Goal: Task Accomplishment & Management: Use online tool/utility

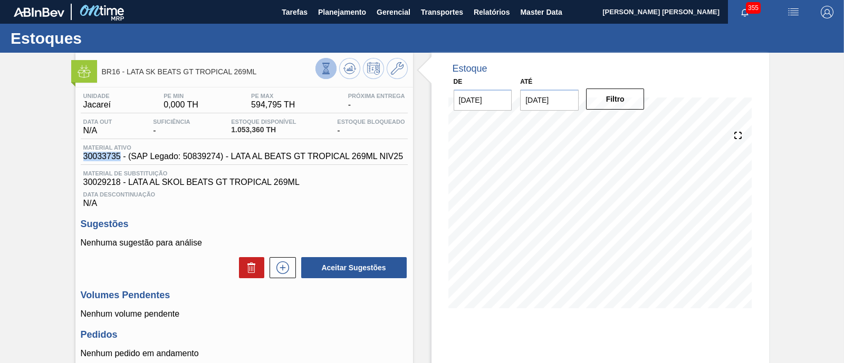
click at [321, 71] on icon at bounding box center [326, 69] width 12 height 12
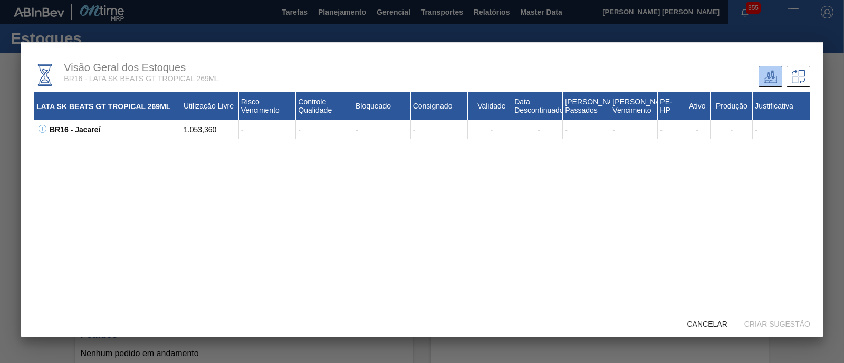
click at [44, 132] on icon at bounding box center [43, 129] width 8 height 8
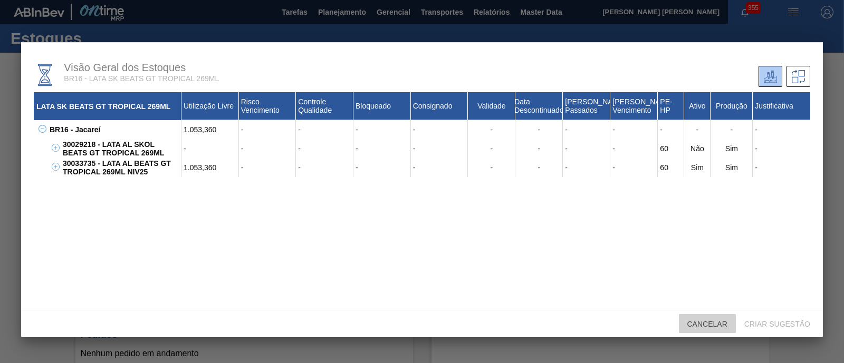
click at [706, 320] on div "Cancelar" at bounding box center [707, 324] width 57 height 20
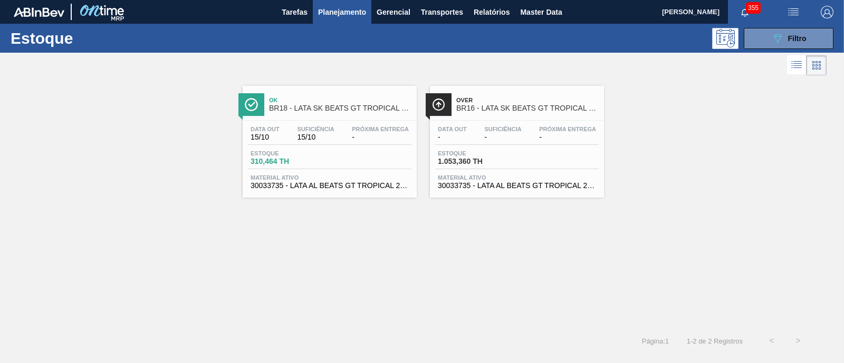
scroll to position [140, 0]
click at [791, 40] on span "Filtro" at bounding box center [797, 38] width 18 height 8
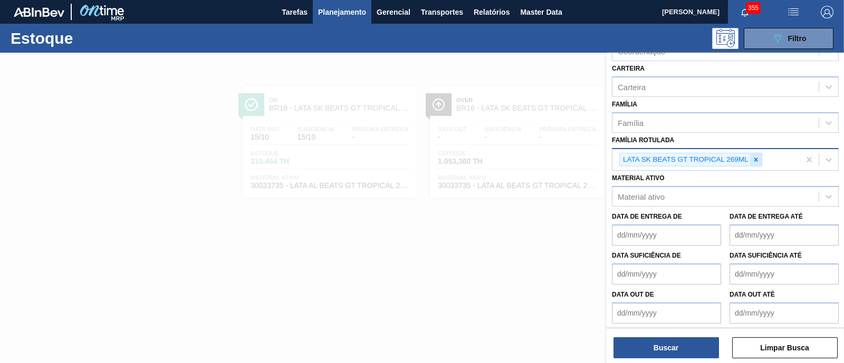
click at [752, 157] on icon at bounding box center [755, 159] width 7 height 7
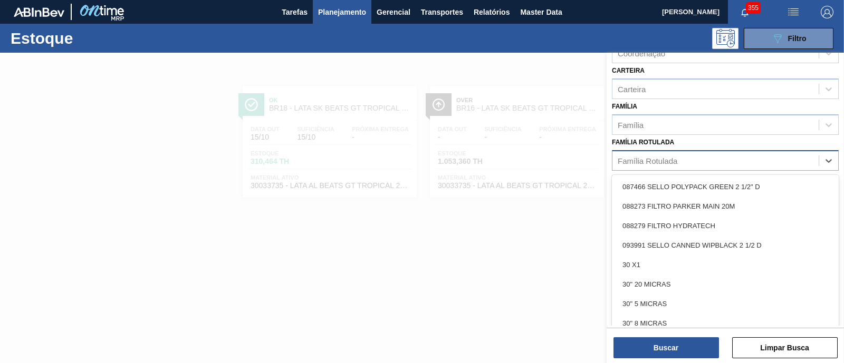
click at [689, 163] on div "Família Rotulada" at bounding box center [716, 160] width 206 height 15
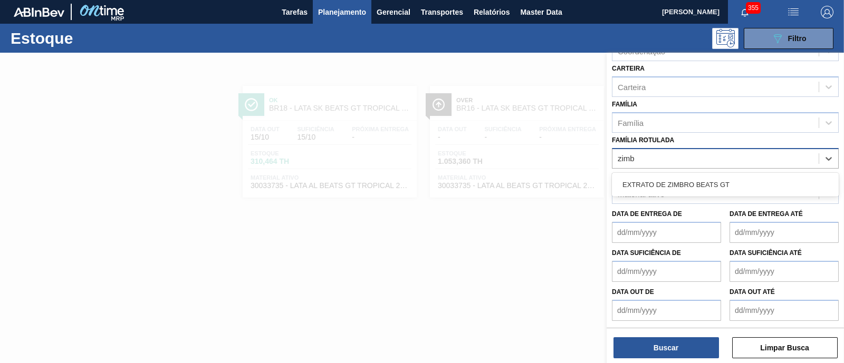
scroll to position [138, 0]
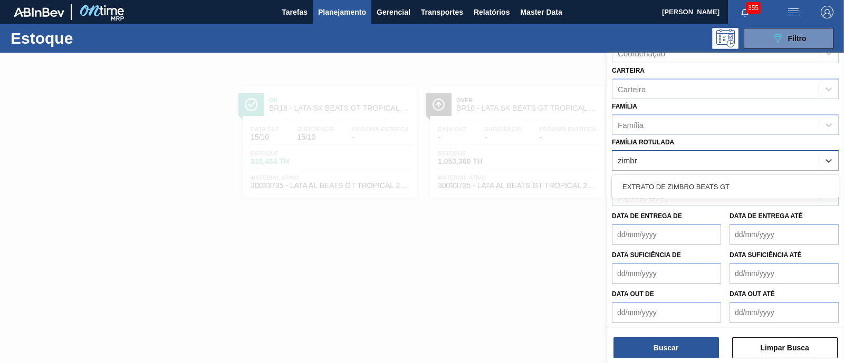
type Rotulada "zimbro"
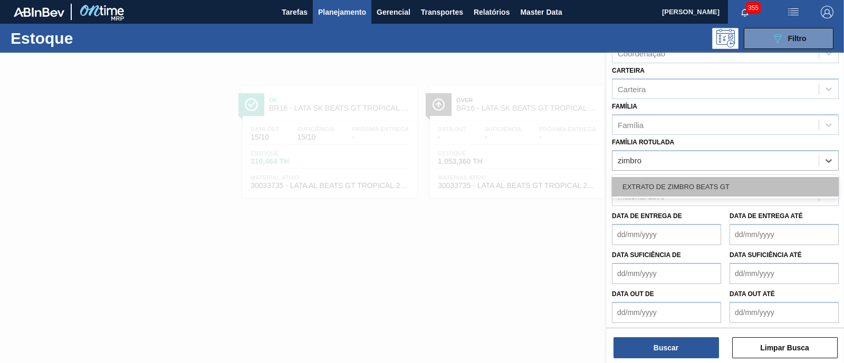
click at [693, 177] on div "EXTRATO DE ZIMBRO BEATS GT" at bounding box center [725, 187] width 227 height 20
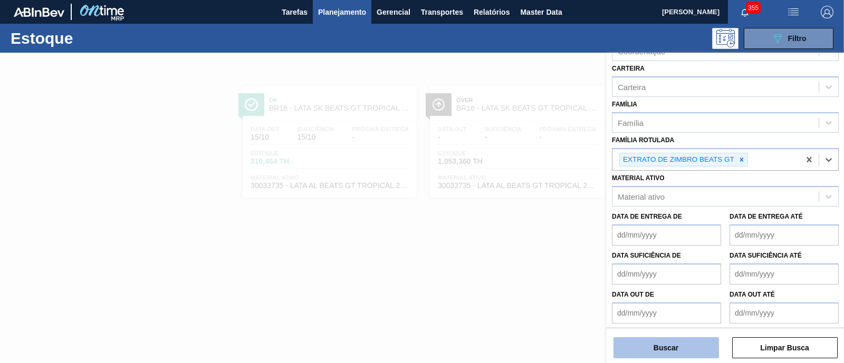
click at [659, 352] on button "Buscar" at bounding box center [667, 348] width 106 height 21
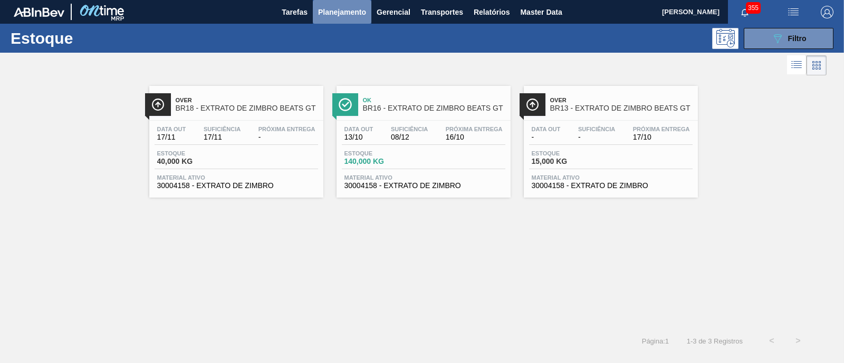
click at [354, 12] on span "Planejamento" at bounding box center [342, 12] width 48 height 13
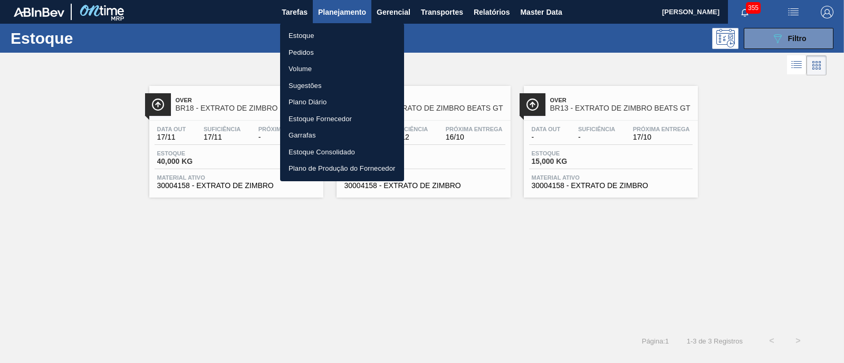
click at [305, 55] on li "Pedidos" at bounding box center [342, 52] width 124 height 17
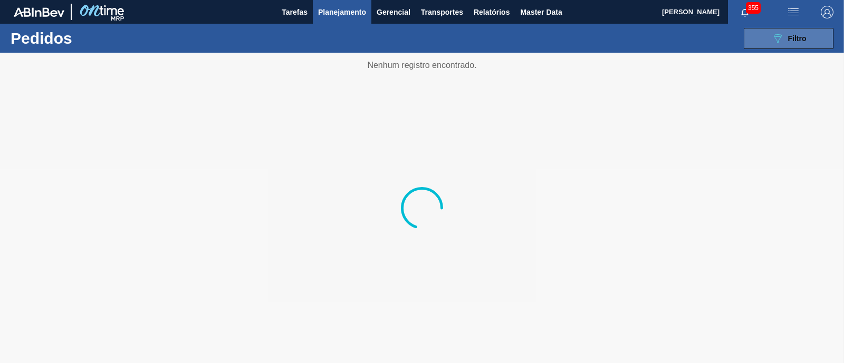
click at [771, 43] on icon "089F7B8B-B2A5-4AFE-B5C0-19BA573D28AC" at bounding box center [777, 38] width 13 height 13
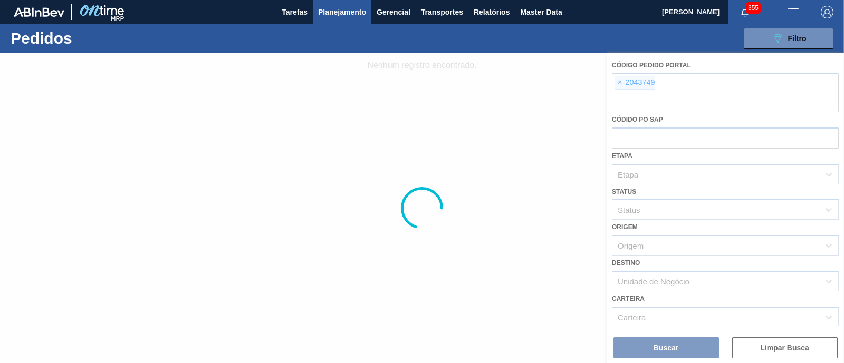
click at [620, 80] on div at bounding box center [422, 208] width 844 height 311
click at [619, 84] on div at bounding box center [422, 208] width 844 height 311
click at [618, 84] on div at bounding box center [422, 208] width 844 height 311
click at [614, 86] on div at bounding box center [422, 208] width 844 height 311
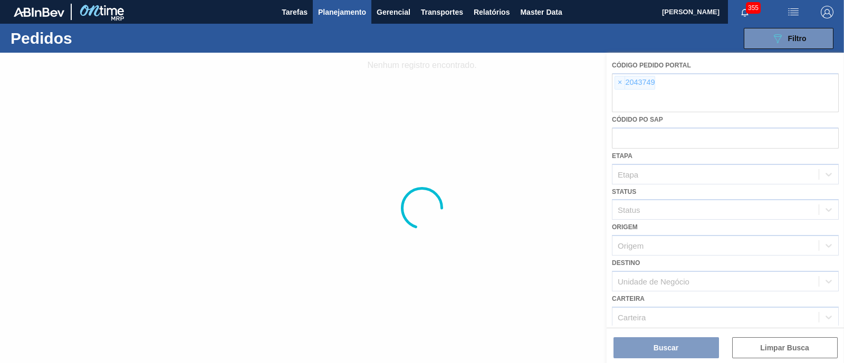
click at [621, 84] on div at bounding box center [422, 208] width 844 height 311
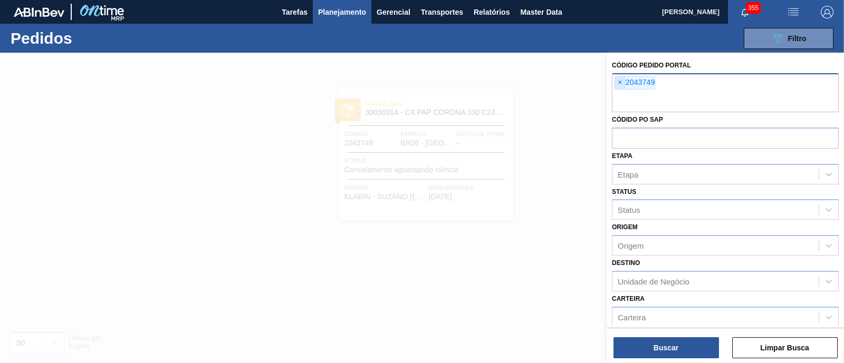
click at [618, 83] on span "×" at bounding box center [620, 82] width 10 height 13
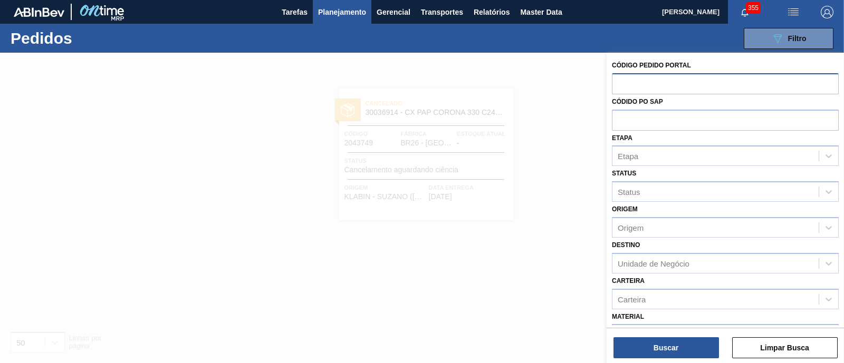
click at [618, 83] on input "text" at bounding box center [725, 83] width 227 height 20
paste input "2052603"
type input "2052603"
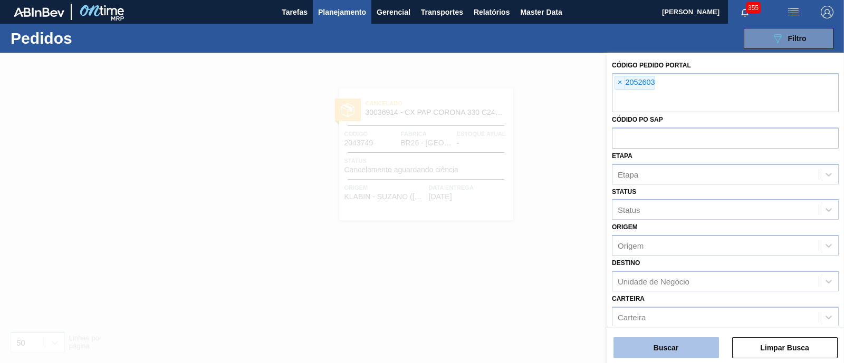
click at [667, 342] on button "Buscar" at bounding box center [667, 348] width 106 height 21
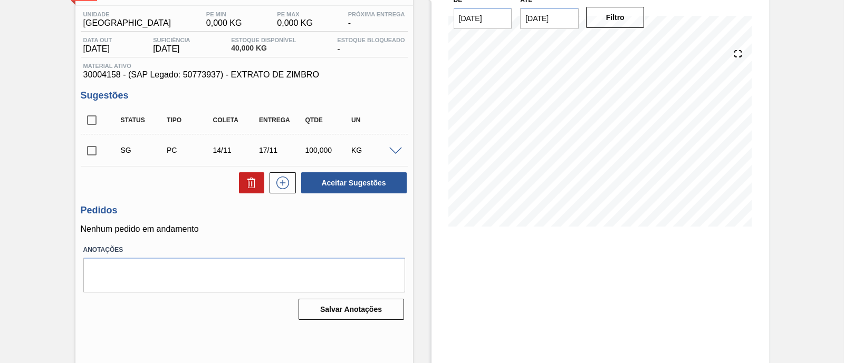
scroll to position [90, 0]
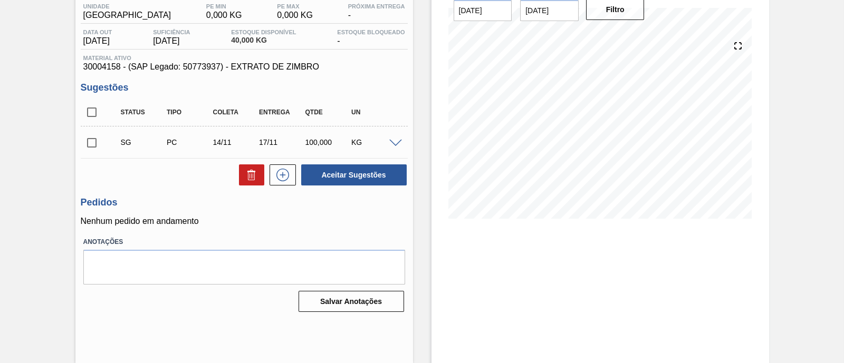
click at [397, 143] on span at bounding box center [395, 144] width 13 height 8
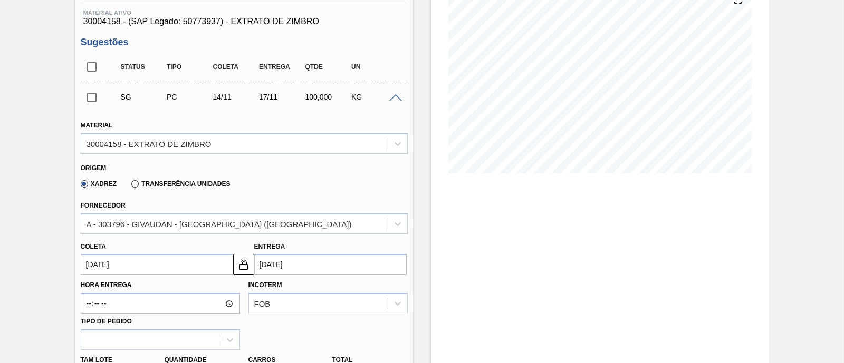
scroll to position [156, 0]
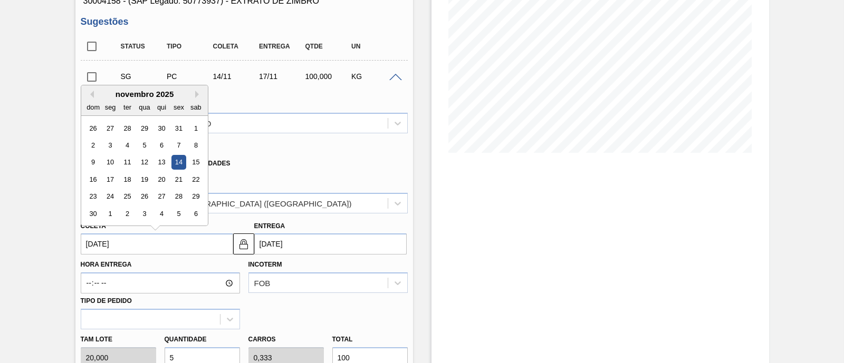
click at [140, 236] on input "14/11/2025" at bounding box center [157, 244] width 152 height 21
click at [92, 96] on button "Previous Month" at bounding box center [90, 94] width 7 height 7
click at [112, 163] on div "13" at bounding box center [110, 163] width 14 height 14
type input "[DATE]"
type input "16/10/2025"
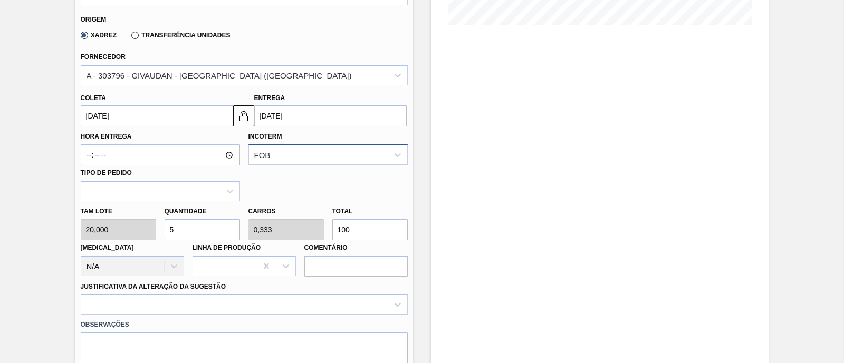
scroll to position [288, 0]
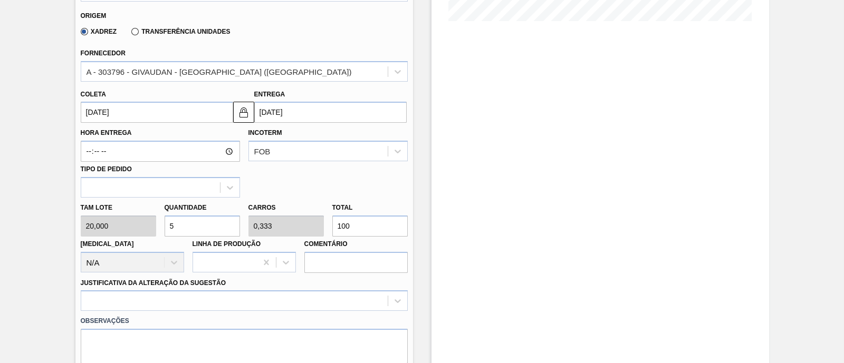
drag, startPoint x: 360, startPoint y: 228, endPoint x: 332, endPoint y: 223, distance: 27.9
click at [332, 223] on input "100" at bounding box center [369, 226] width 75 height 21
type input "0,2"
type input "0,013"
type input "4"
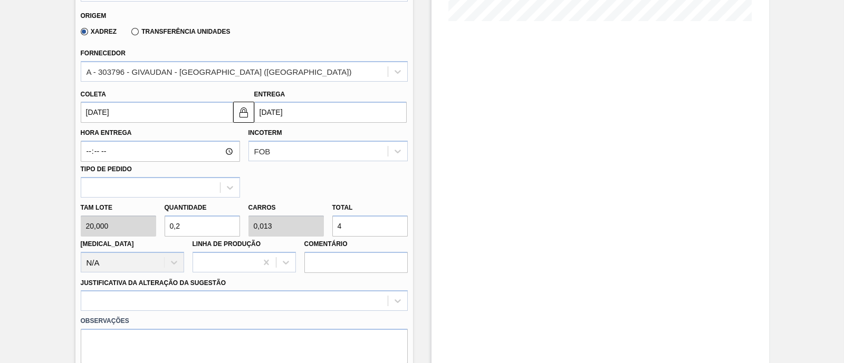
type input "2"
type input "0,133"
type input "40"
click at [295, 117] on input "16/10/2025" at bounding box center [330, 112] width 152 height 21
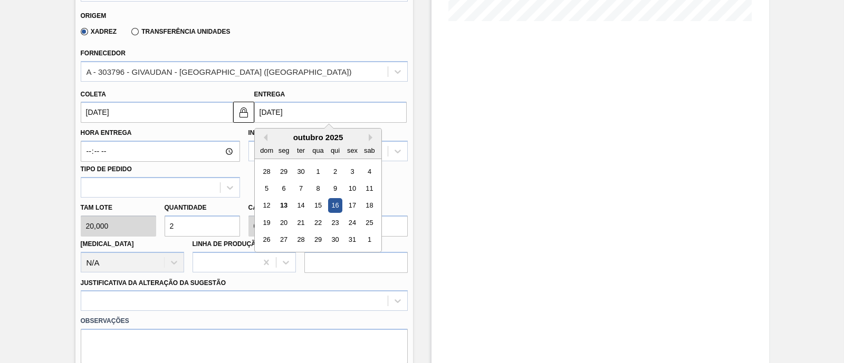
click at [286, 203] on div "13" at bounding box center [283, 206] width 14 height 14
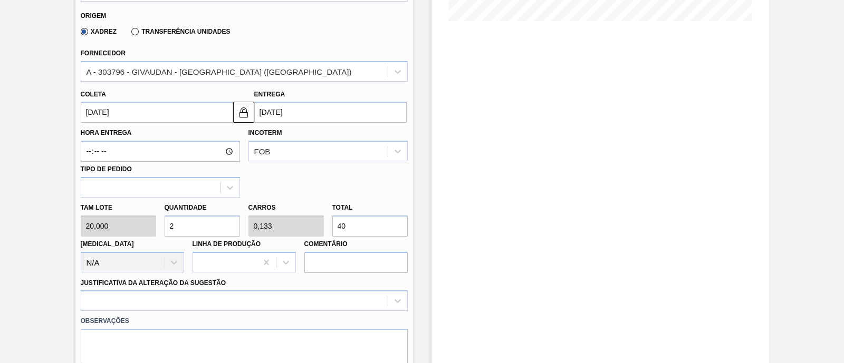
type input "[DATE]"
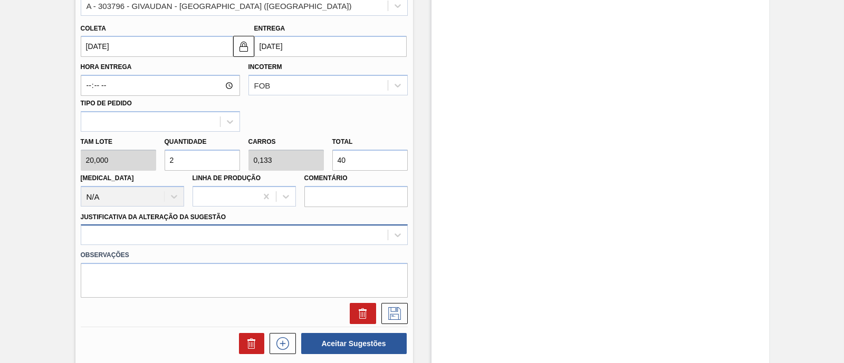
scroll to position [402, 0]
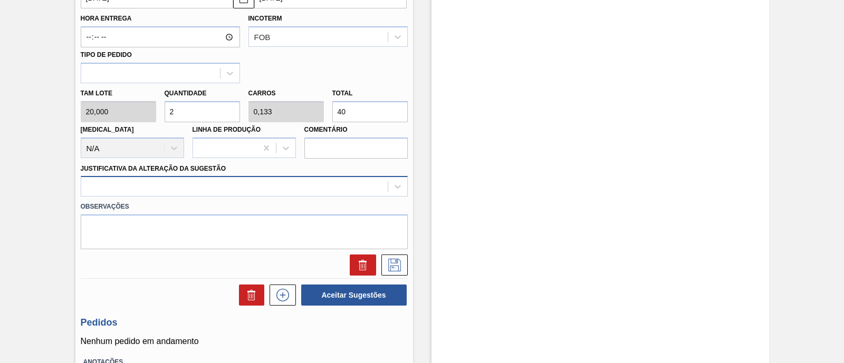
click at [185, 197] on div at bounding box center [244, 186] width 327 height 21
type Sugestão "vbi"
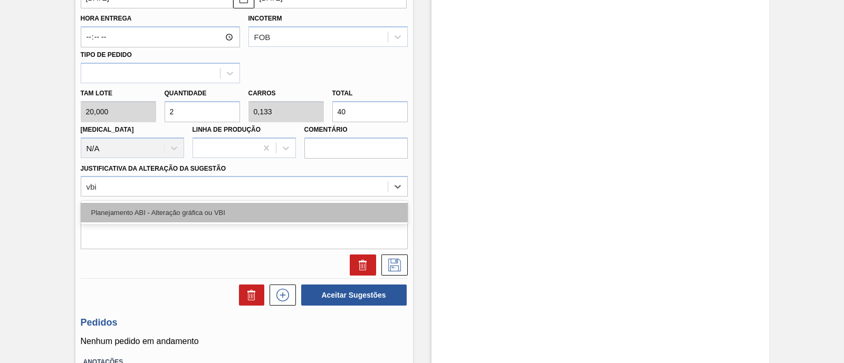
click at [188, 216] on div "Planejamento ABI - Alteração gráfica ou VBI" at bounding box center [244, 213] width 327 height 20
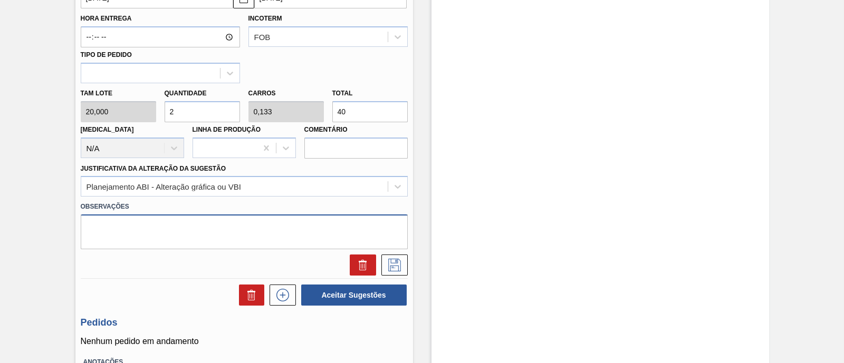
click at [169, 233] on textarea at bounding box center [244, 232] width 327 height 35
type textarea "coleta urgente via aéreo"
click at [397, 265] on icon at bounding box center [394, 265] width 17 height 13
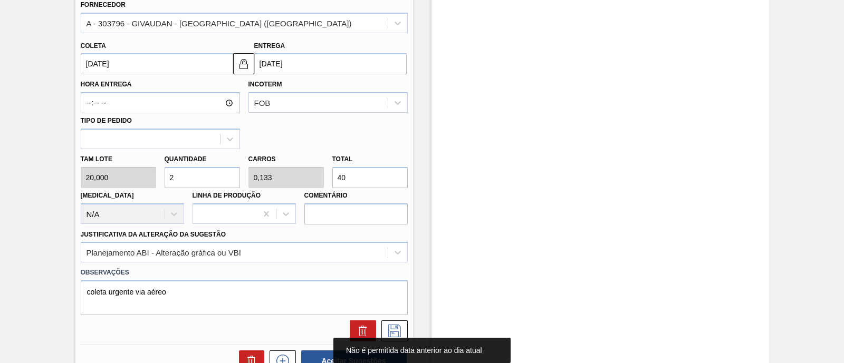
scroll to position [270, 0]
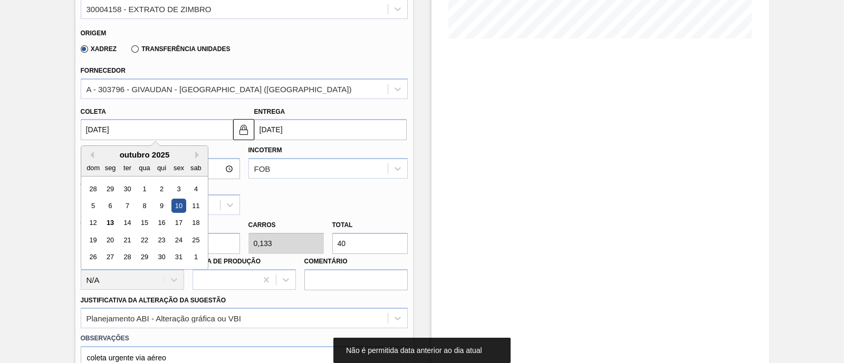
click at [174, 131] on input "10/10/2025" at bounding box center [157, 129] width 152 height 21
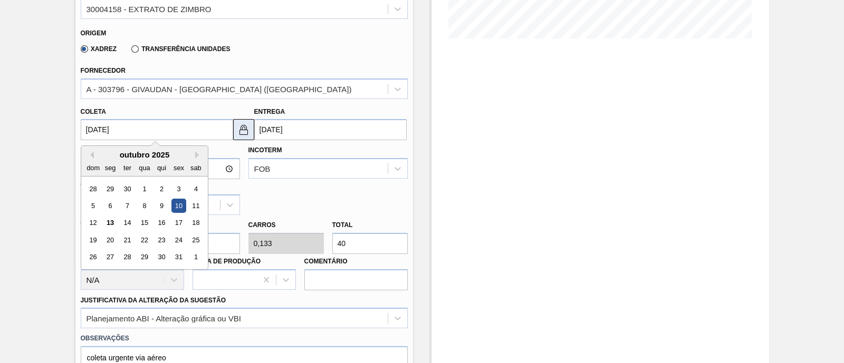
click at [250, 132] on button at bounding box center [243, 129] width 21 height 21
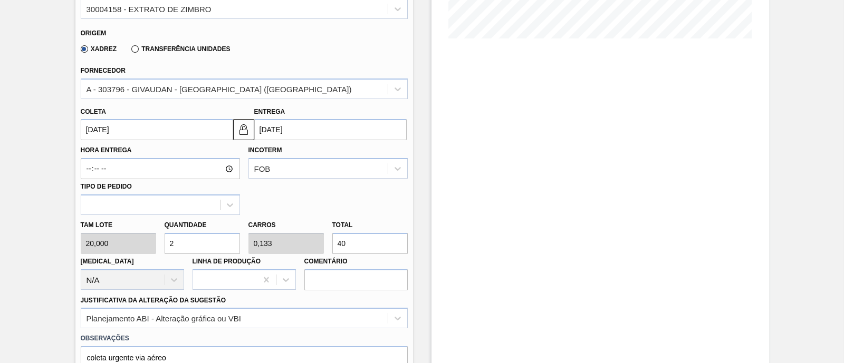
click at [183, 132] on input "10/10/2025" at bounding box center [157, 129] width 152 height 21
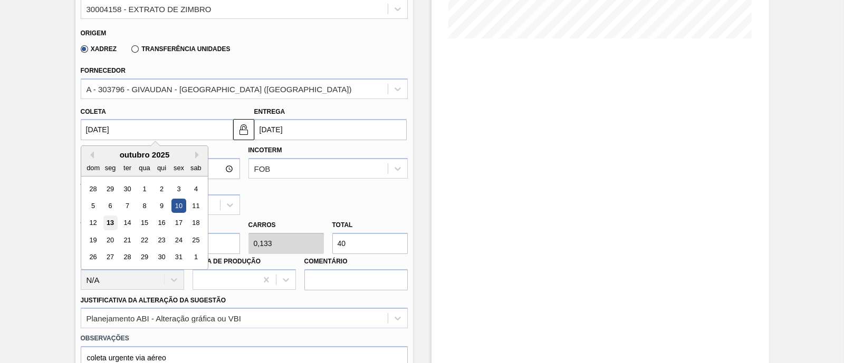
click at [116, 217] on div "13" at bounding box center [110, 223] width 14 height 14
type input "13/10/2025"
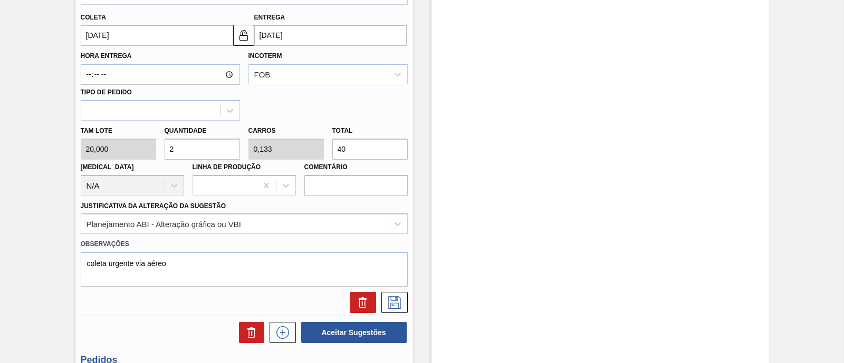
scroll to position [402, 0]
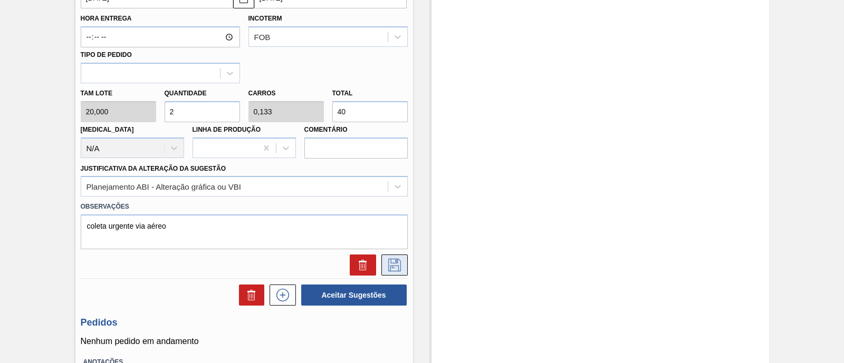
click at [397, 265] on icon at bounding box center [394, 265] width 17 height 13
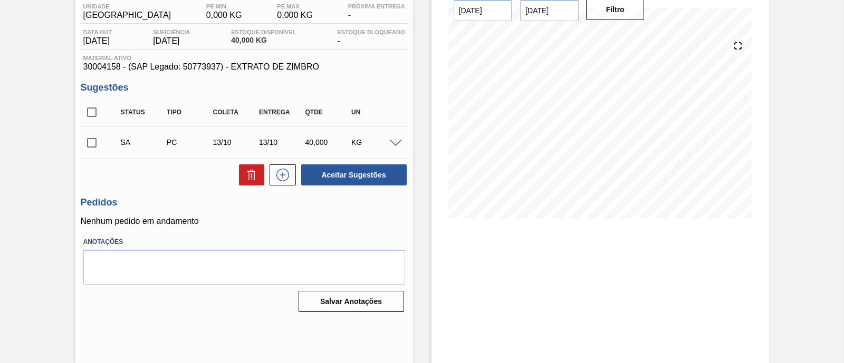
scroll to position [24, 0]
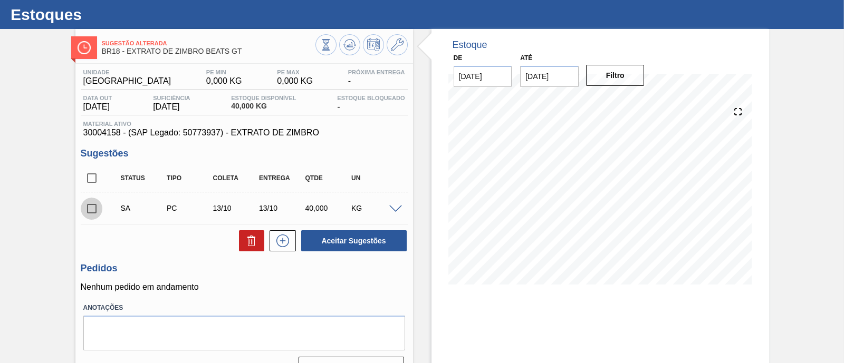
click at [97, 210] on input "checkbox" at bounding box center [92, 209] width 22 height 22
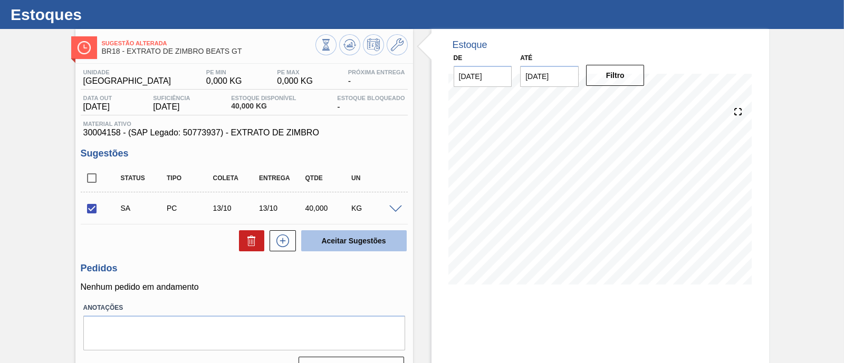
click at [365, 245] on button "Aceitar Sugestões" at bounding box center [354, 241] width 106 height 21
checkbox input "false"
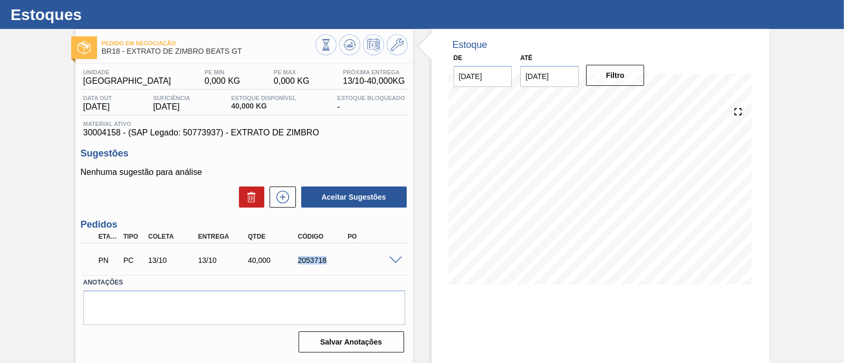
drag, startPoint x: 290, startPoint y: 259, endPoint x: 372, endPoint y: 273, distance: 83.5
click at [372, 273] on div "PN PC 13/10 13/10 40,000 2053718" at bounding box center [244, 259] width 327 height 26
copy div "2053718"
click at [345, 41] on icon at bounding box center [350, 43] width 11 height 6
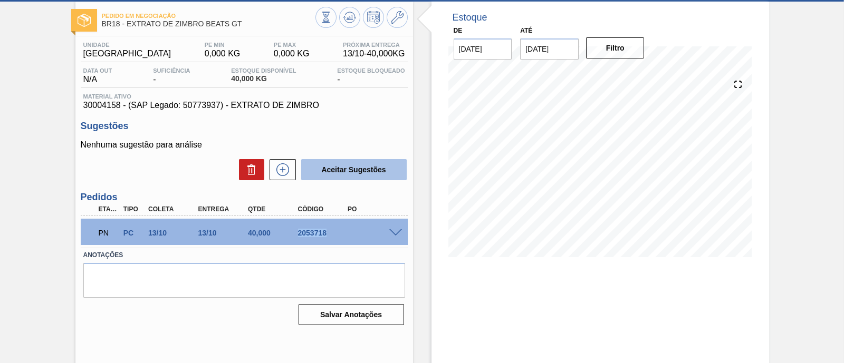
scroll to position [0, 0]
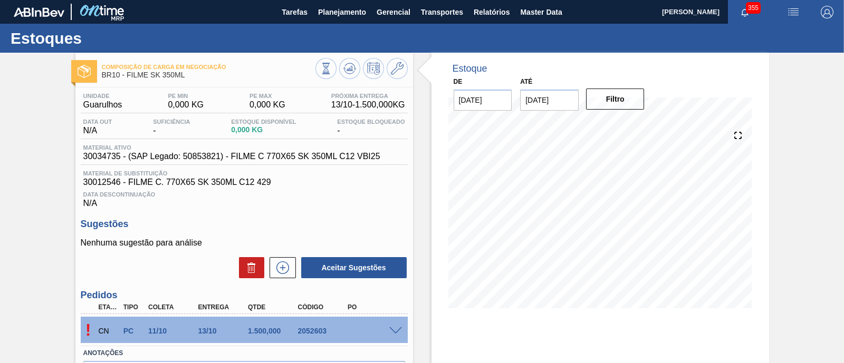
scroll to position [90, 0]
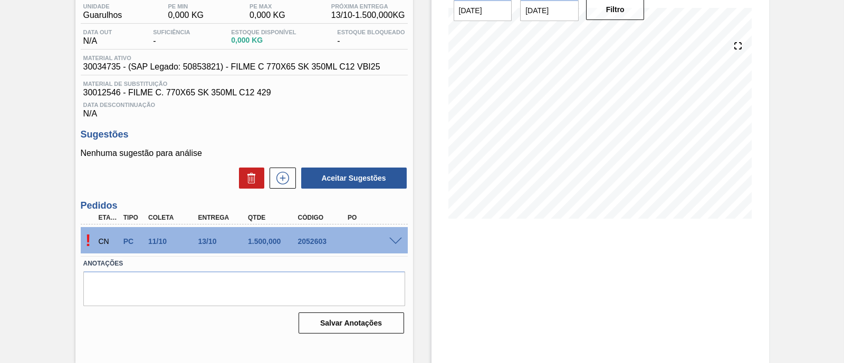
click at [392, 241] on span at bounding box center [395, 242] width 13 height 8
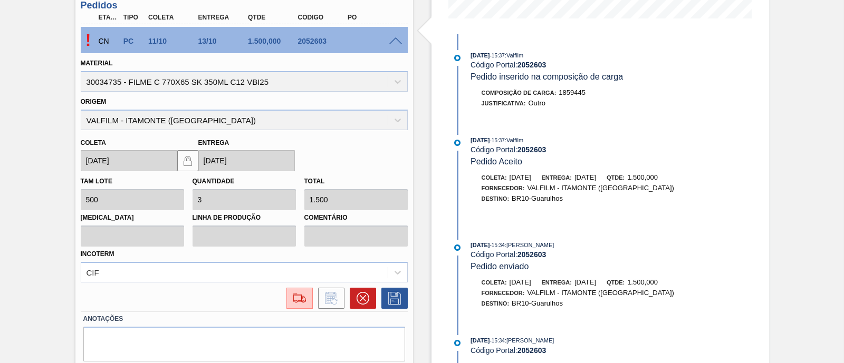
scroll to position [326, 0]
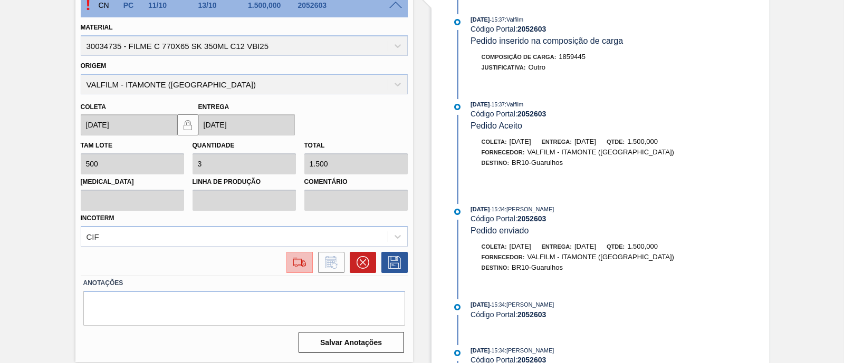
click at [298, 265] on img at bounding box center [299, 262] width 17 height 13
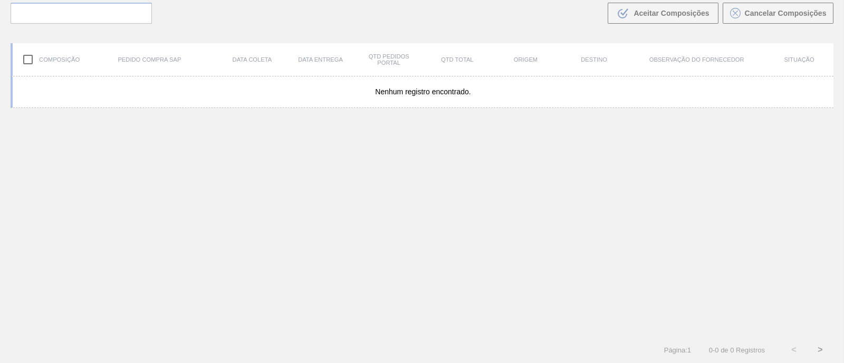
scroll to position [75, 0]
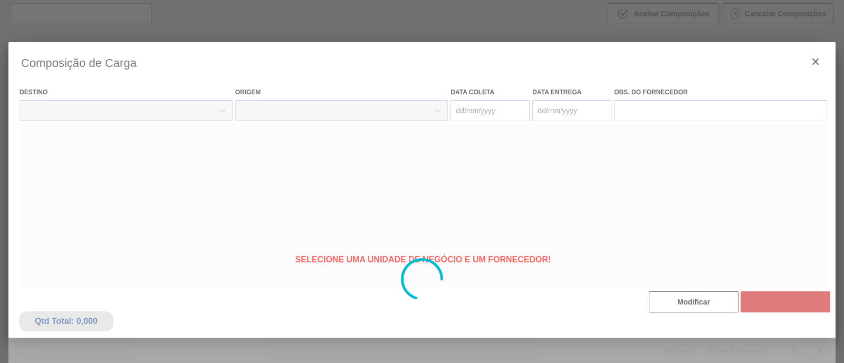
type coleta "[DATE]"
type Entrega "[DATE]"
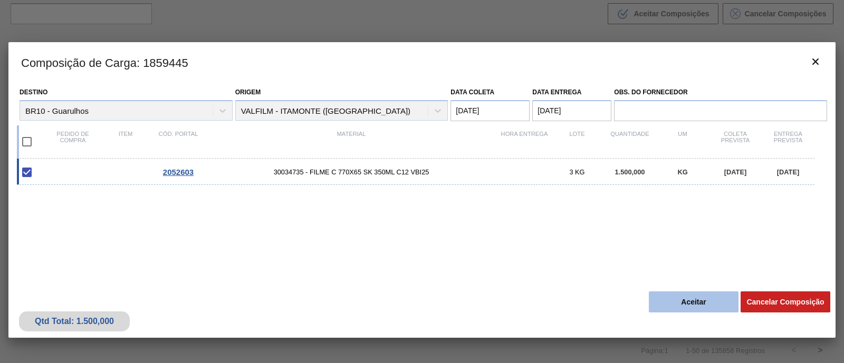
click at [670, 302] on button "Aceitar" at bounding box center [694, 302] width 90 height 21
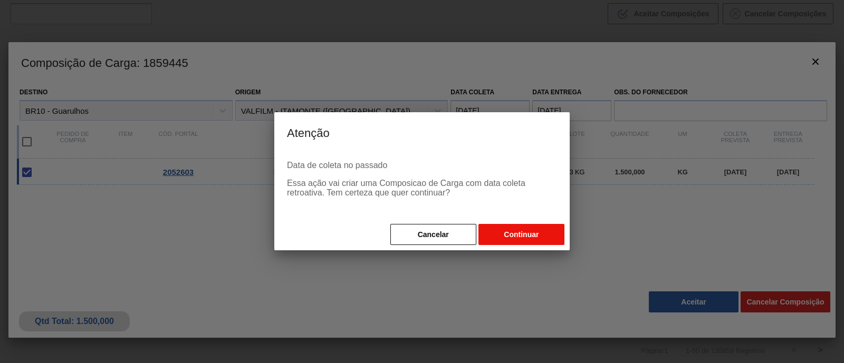
click at [546, 233] on button "Continuar" at bounding box center [522, 234] width 86 height 21
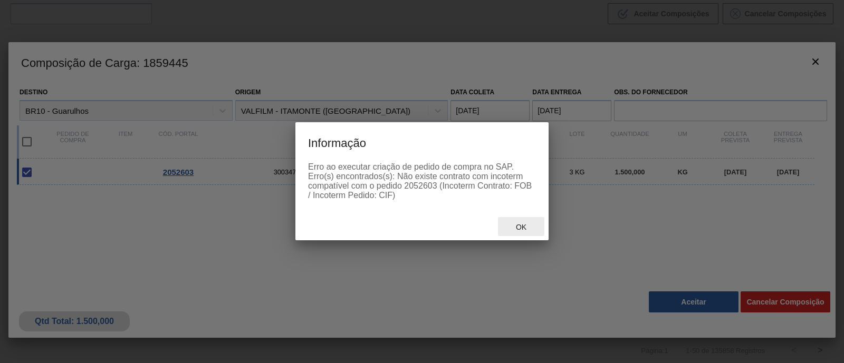
click at [535, 227] on div "Ok" at bounding box center [521, 227] width 46 height 20
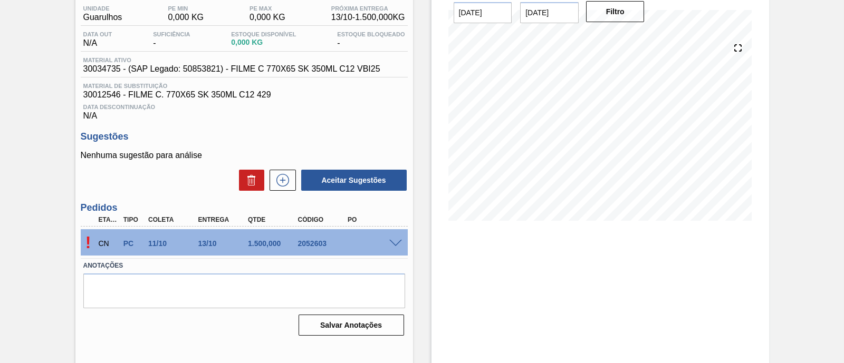
scroll to position [90, 0]
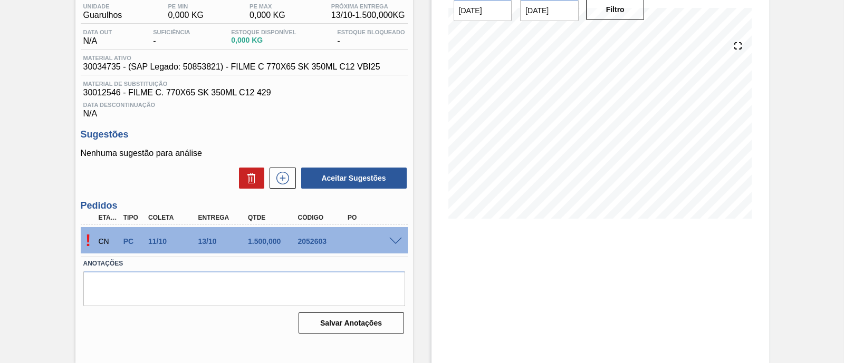
click at [396, 241] on span at bounding box center [395, 242] width 13 height 8
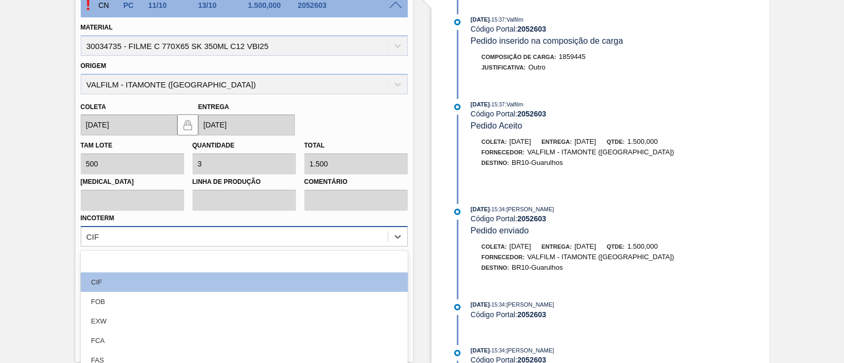
click at [337, 234] on div "option CIF focused, 2 of 12. 12 results available. Use Up and Down to choose op…" at bounding box center [244, 236] width 327 height 21
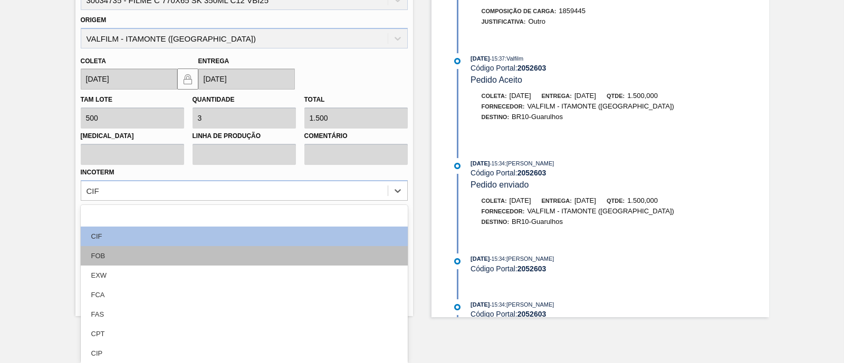
click at [145, 249] on div "FOB" at bounding box center [244, 256] width 327 height 20
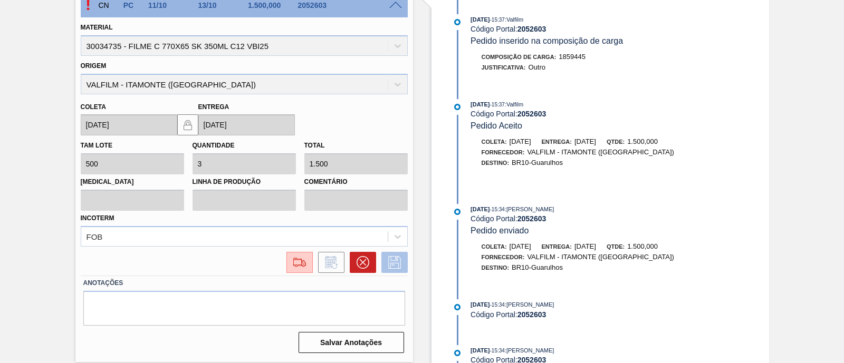
click at [398, 264] on icon at bounding box center [394, 262] width 17 height 13
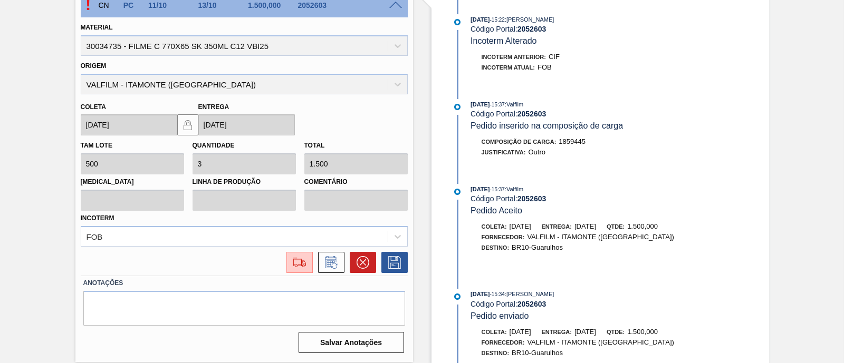
scroll to position [90, 0]
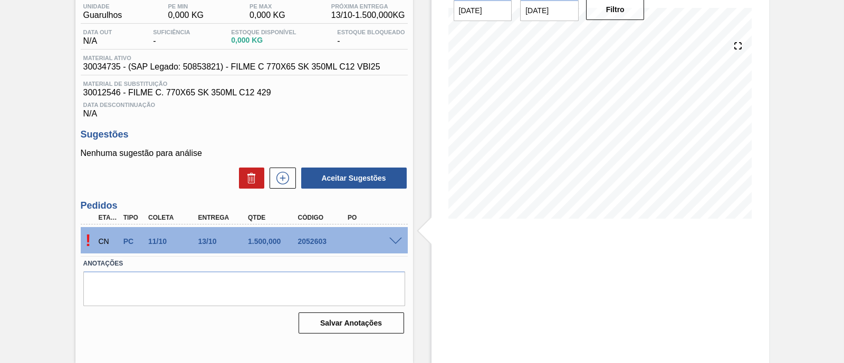
click at [398, 244] on span at bounding box center [395, 242] width 13 height 8
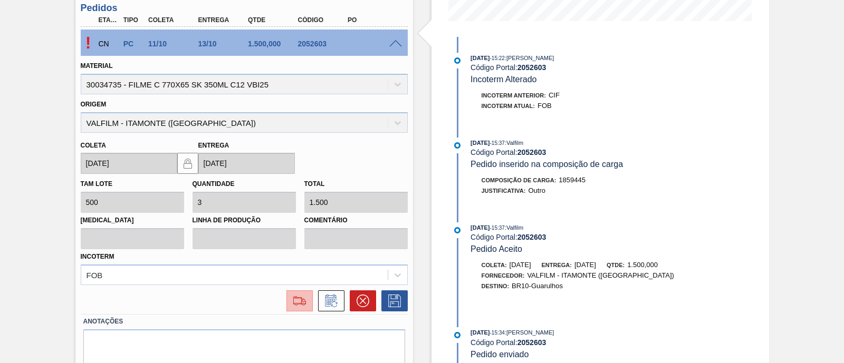
click at [291, 312] on button at bounding box center [299, 301] width 26 height 21
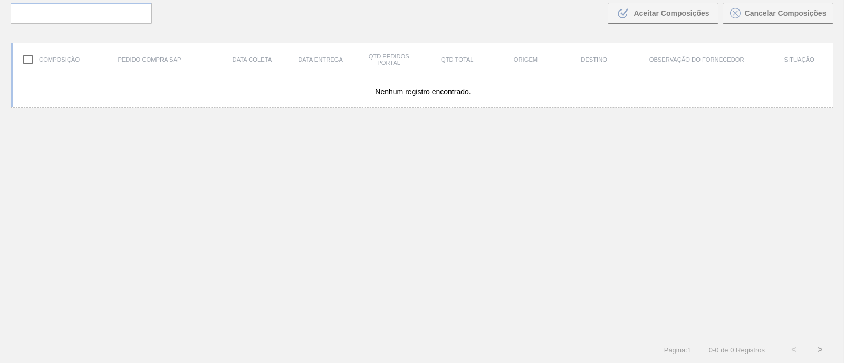
scroll to position [75, 0]
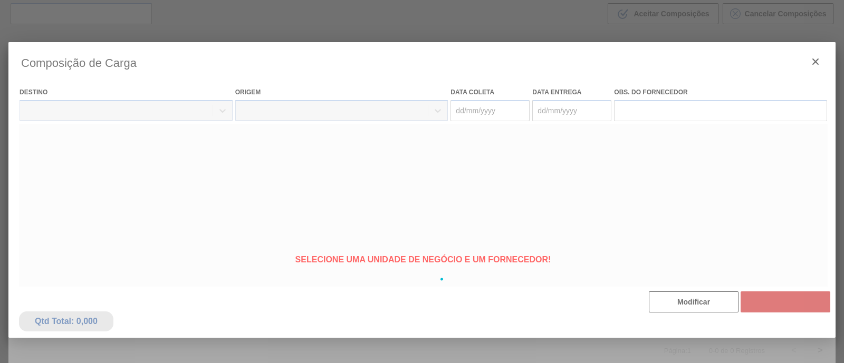
type coleta "11/10/2025"
type Entrega "13/10/2025"
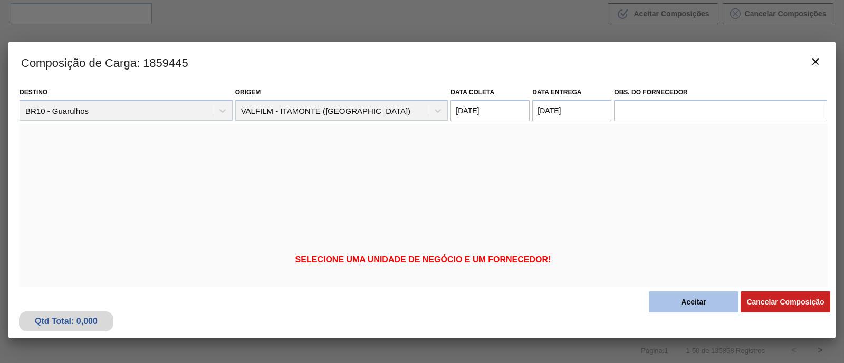
click at [675, 307] on button "Aceitar" at bounding box center [694, 302] width 90 height 21
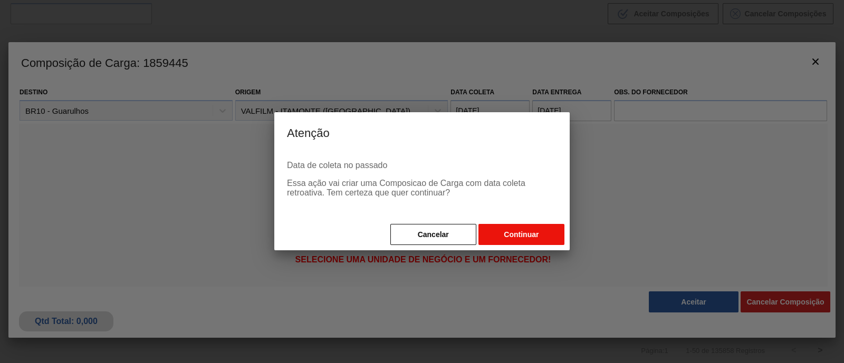
click at [502, 237] on button "Continuar" at bounding box center [522, 234] width 86 height 21
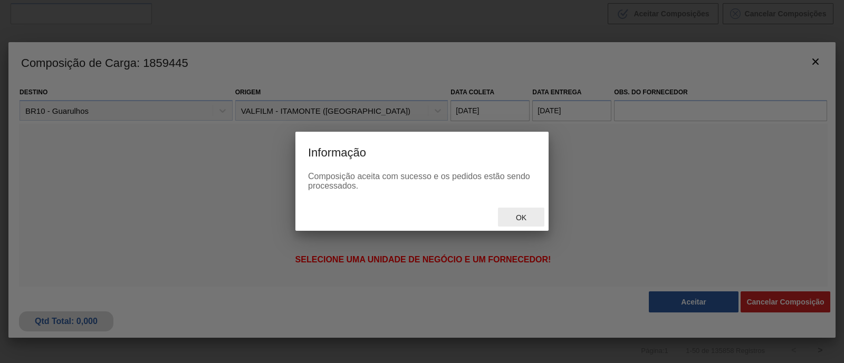
click at [522, 215] on span "Ok" at bounding box center [521, 218] width 27 height 8
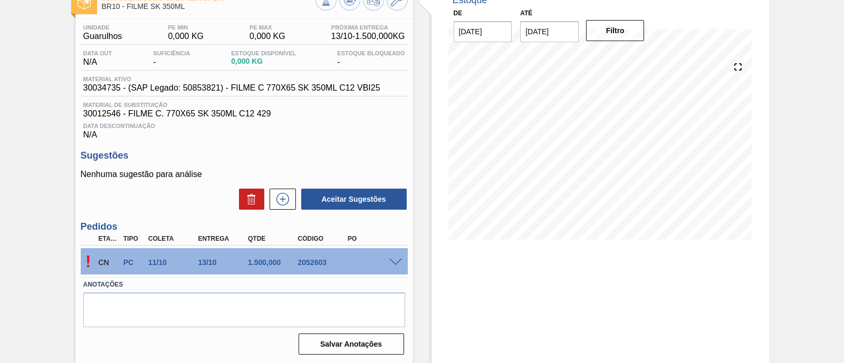
scroll to position [90, 0]
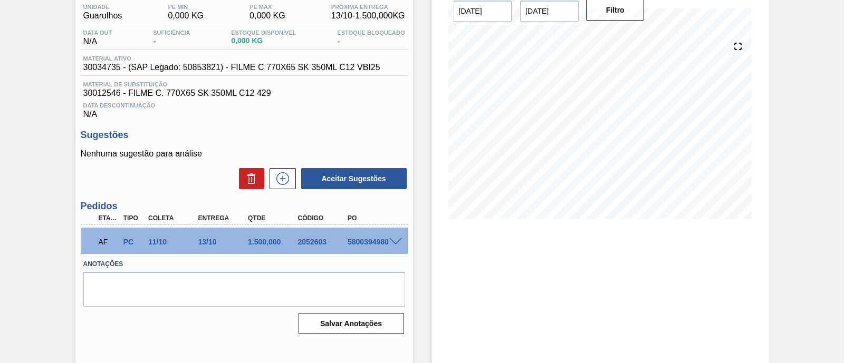
scroll to position [90, 0]
click at [398, 244] on span at bounding box center [395, 242] width 13 height 8
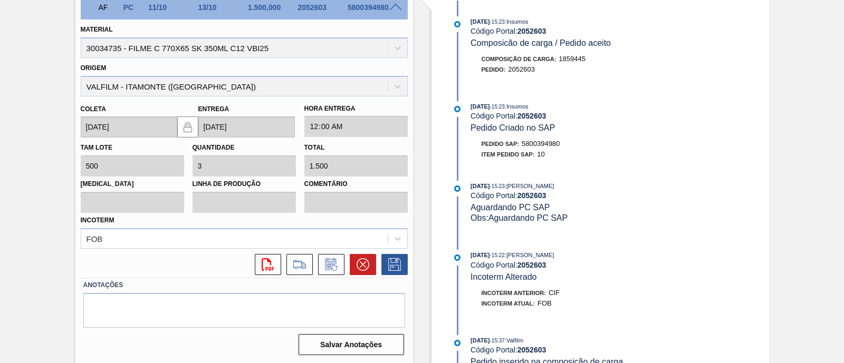
scroll to position [326, 0]
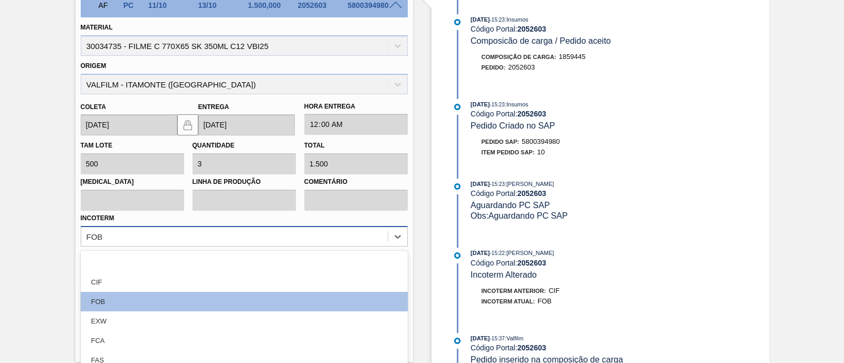
click at [357, 233] on div "option focused, 1 of 12. 12 results available. Use Up and Down to choose option…" at bounding box center [244, 236] width 327 height 21
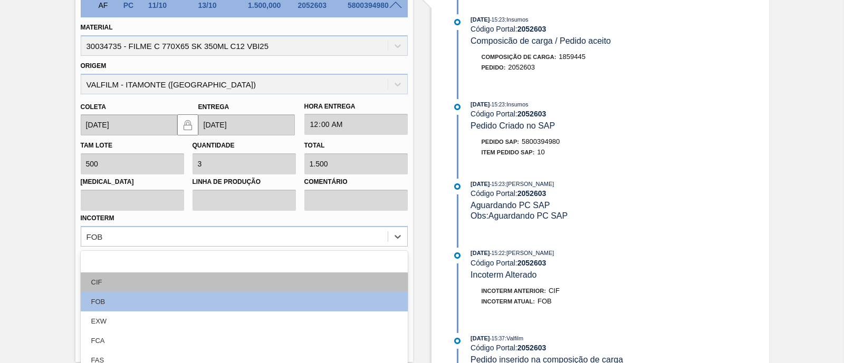
scroll to position [373, 0]
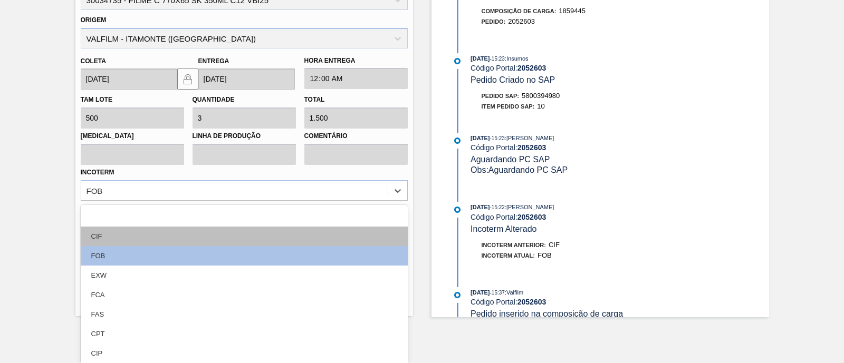
click at [149, 238] on div "CIF" at bounding box center [244, 237] width 327 height 20
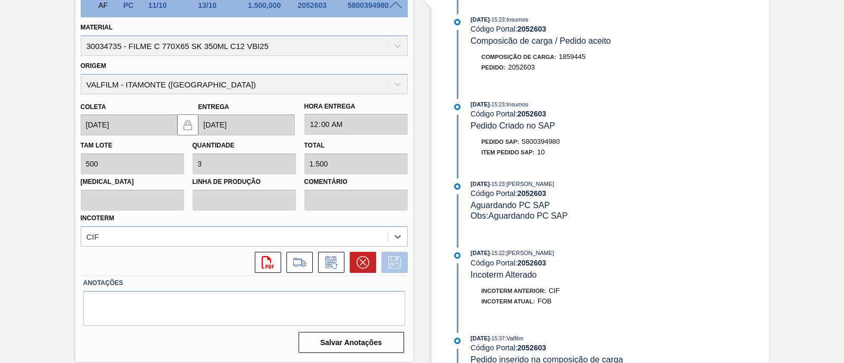
click at [395, 266] on icon at bounding box center [394, 262] width 17 height 13
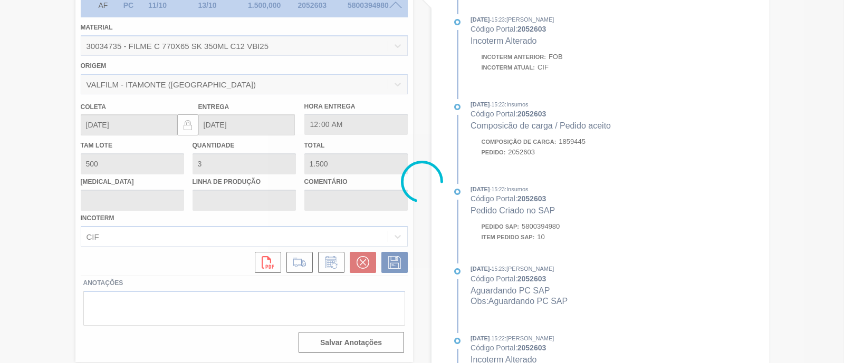
scroll to position [90, 0]
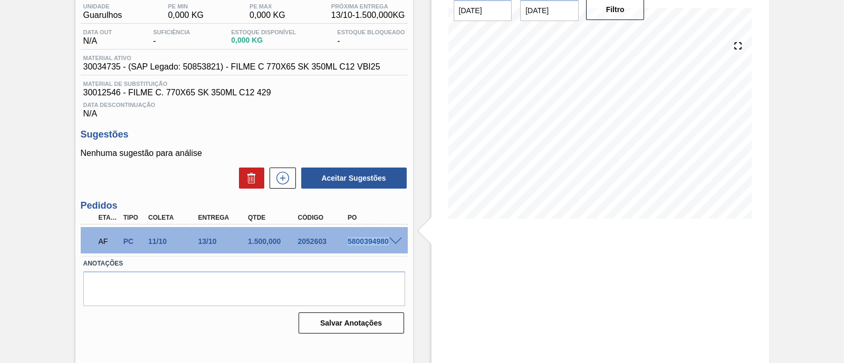
drag, startPoint x: 344, startPoint y: 242, endPoint x: 409, endPoint y: 243, distance: 64.9
click at [409, 243] on div "Unidade Guarulhos PE MIN 0,000 KG PE MAX 0,000 KG Próxima Entrega 13/10 - 1.500…" at bounding box center [244, 168] width 338 height 340
copy div "5800394980"
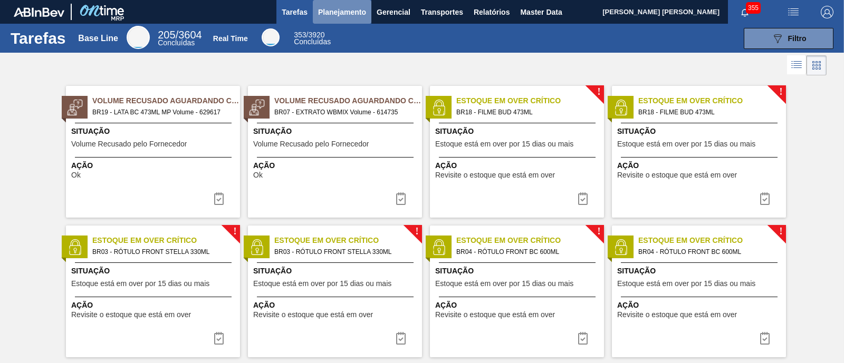
click at [361, 12] on span "Planejamento" at bounding box center [342, 12] width 48 height 13
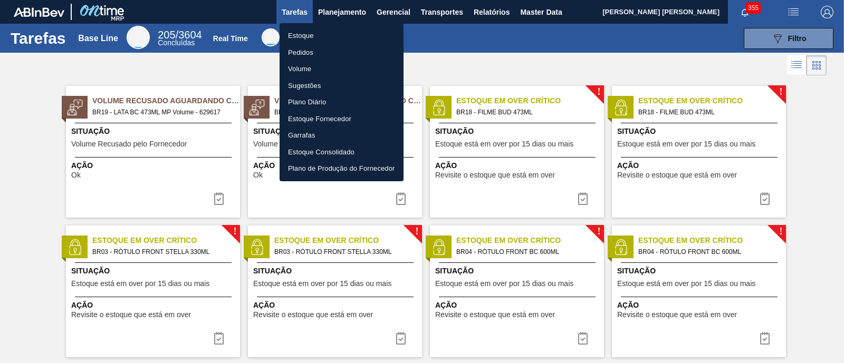
click at [317, 33] on li "Estoque" at bounding box center [342, 35] width 124 height 17
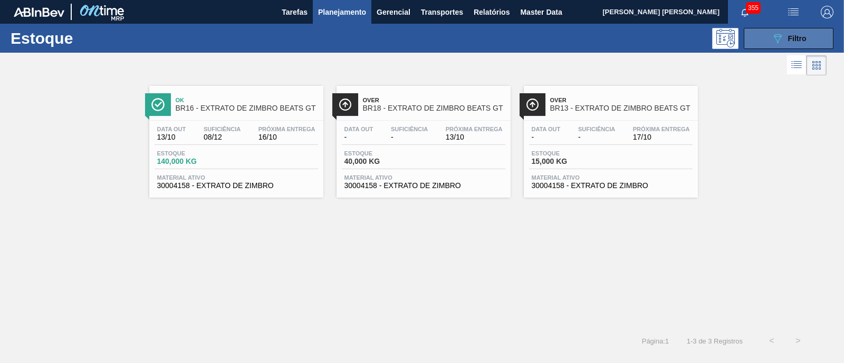
click at [788, 37] on span "Filtro" at bounding box center [797, 38] width 18 height 8
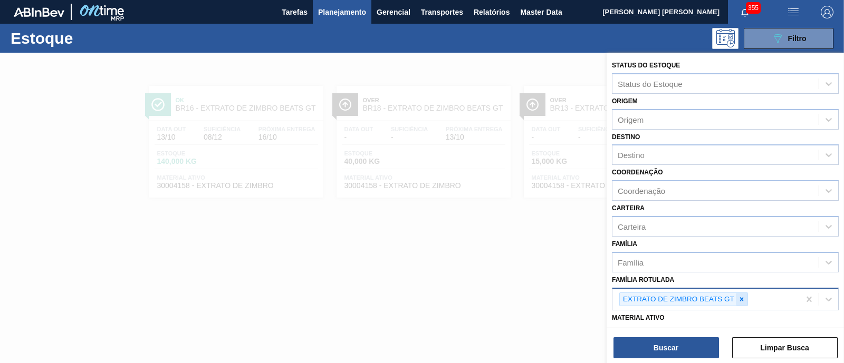
click at [741, 293] on div at bounding box center [742, 299] width 12 height 13
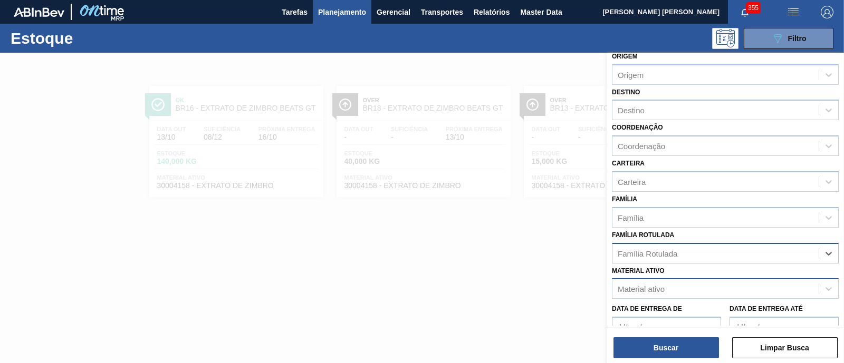
scroll to position [65, 0]
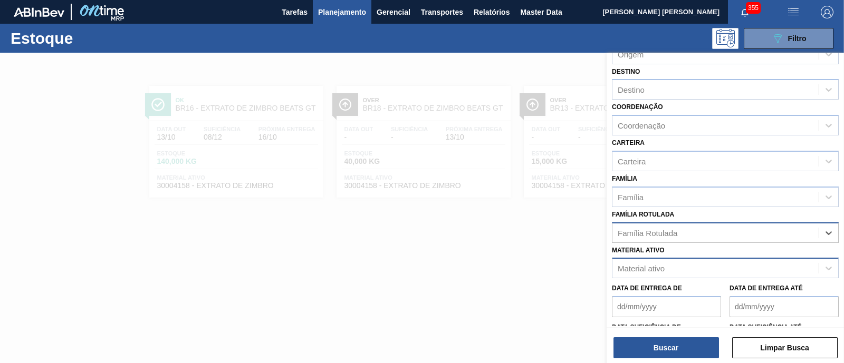
click at [676, 265] on div "Material ativo" at bounding box center [716, 268] width 206 height 15
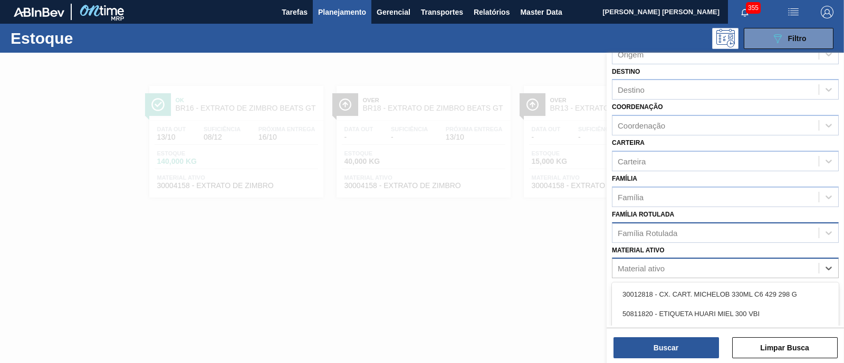
paste ativo "30034436"
type ativo "30034436"
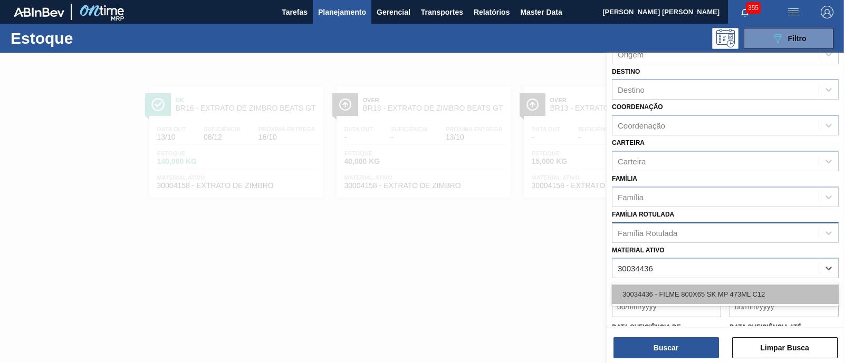
click at [681, 289] on div "30034436 - FILME 800X65 SK MP 473ML C12" at bounding box center [725, 295] width 227 height 20
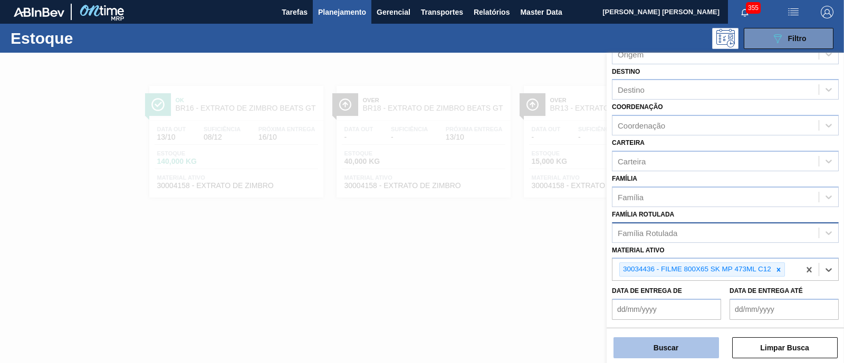
click at [668, 349] on button "Buscar" at bounding box center [667, 348] width 106 height 21
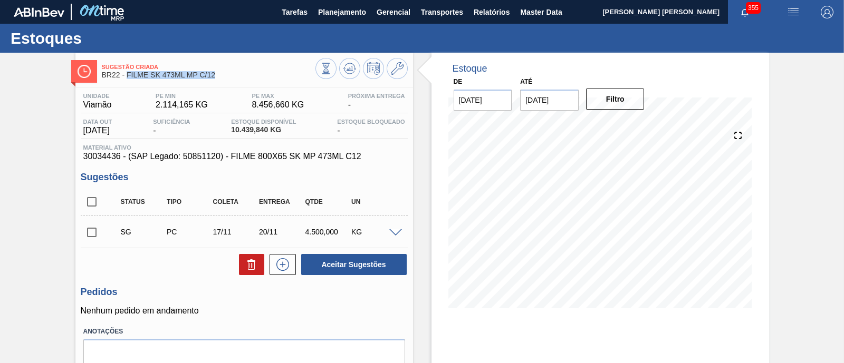
drag, startPoint x: 128, startPoint y: 74, endPoint x: 220, endPoint y: 72, distance: 91.8
click at [220, 72] on span "BR22 - FILME SK 473ML MP C/12" at bounding box center [209, 75] width 214 height 8
copy span "FILME SK 473ML MP C/12"
